Goal: Transaction & Acquisition: Purchase product/service

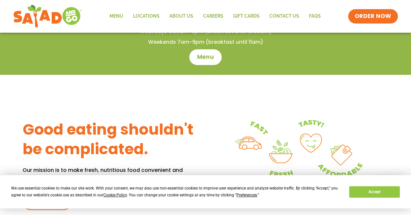
scroll to position [215, 0]
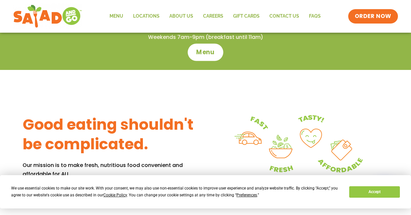
click at [209, 48] on span "Menu" at bounding box center [205, 52] width 19 height 9
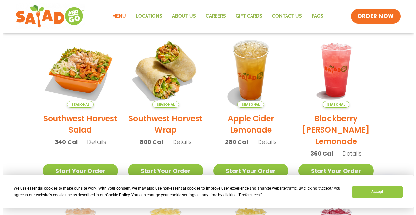
scroll to position [153, 0]
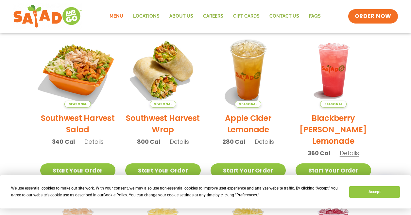
click at [81, 71] on img at bounding box center [77, 70] width 89 height 89
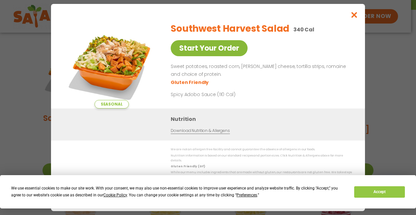
click at [201, 56] on link "Start Your Order" at bounding box center [209, 48] width 77 height 16
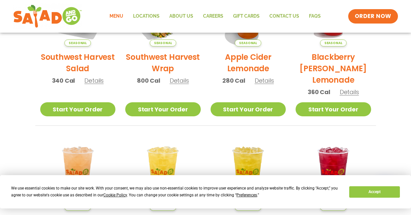
scroll to position [215, 0]
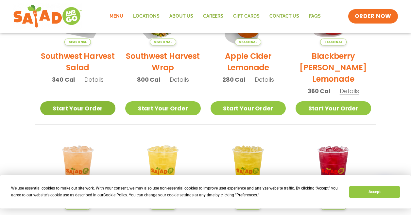
click at [82, 106] on link "Start Your Order" at bounding box center [78, 108] width 76 height 14
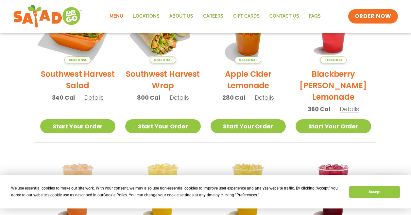
scroll to position [207, 0]
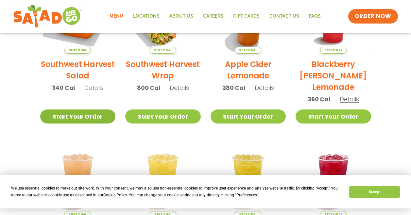
click at [77, 115] on link "Start Your Order" at bounding box center [78, 117] width 76 height 14
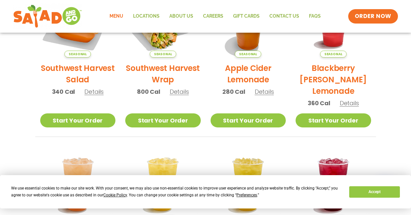
scroll to position [204, 0]
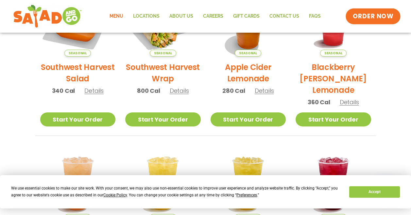
click at [380, 14] on span "ORDER NOW" at bounding box center [373, 16] width 41 height 9
